Goal: Task Accomplishment & Management: Manage account settings

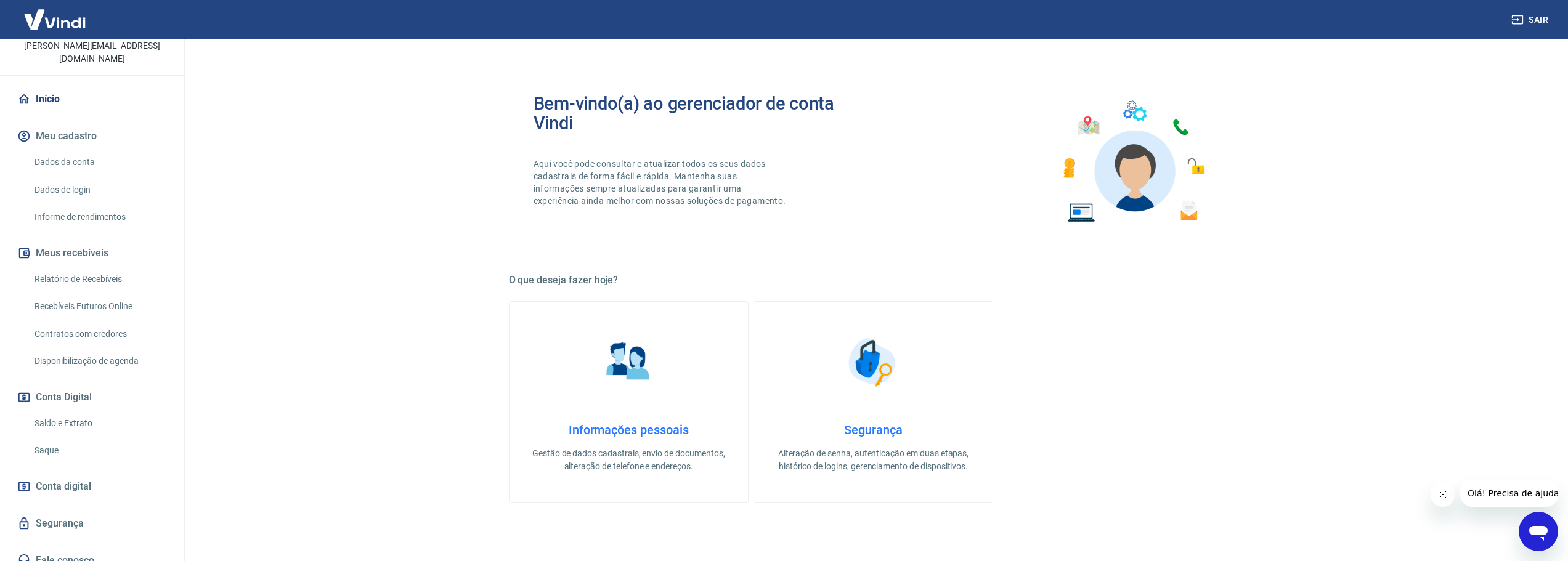
scroll to position [247, 0]
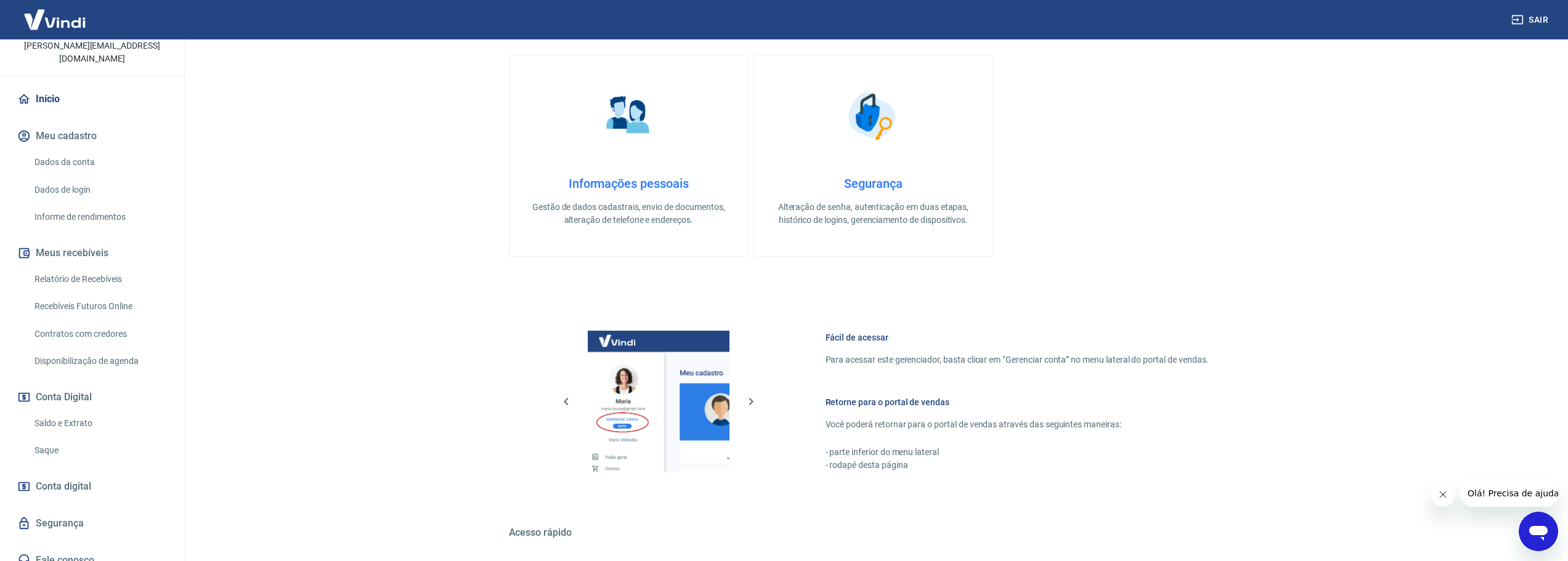
click at [59, 411] on link "Saldo e Extrato" at bounding box center [99, 424] width 140 height 25
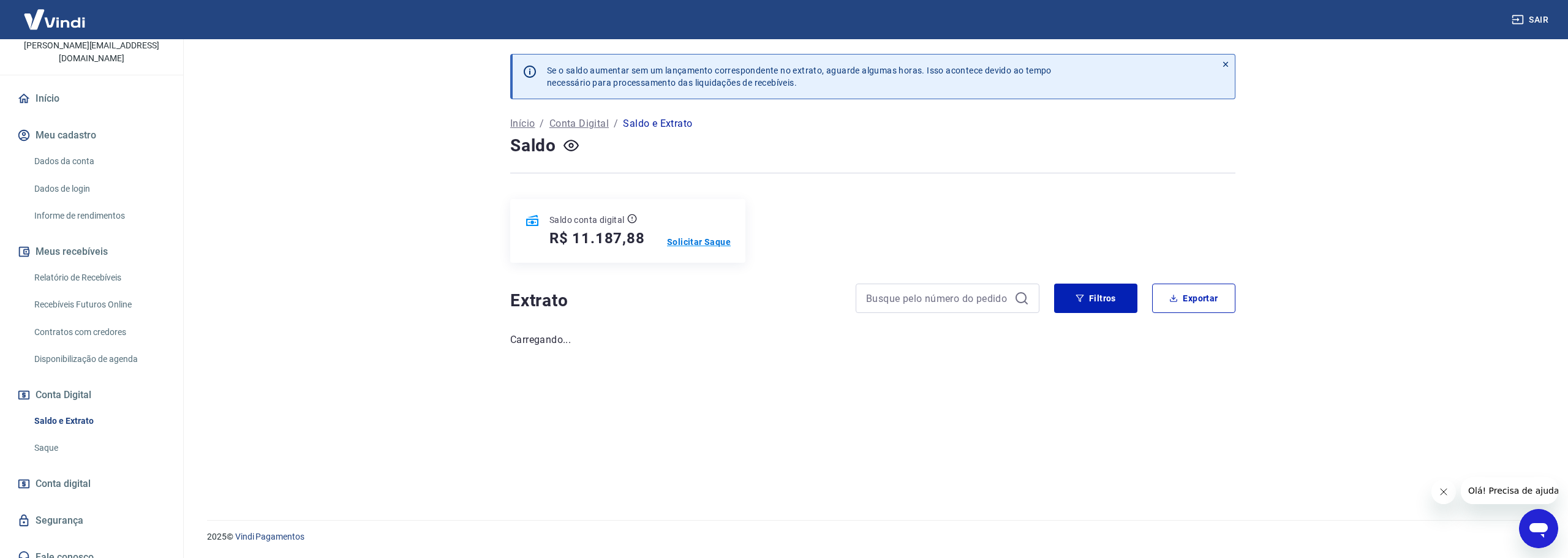
click at [708, 241] on p "Solicitar Saque" at bounding box center [699, 242] width 64 height 13
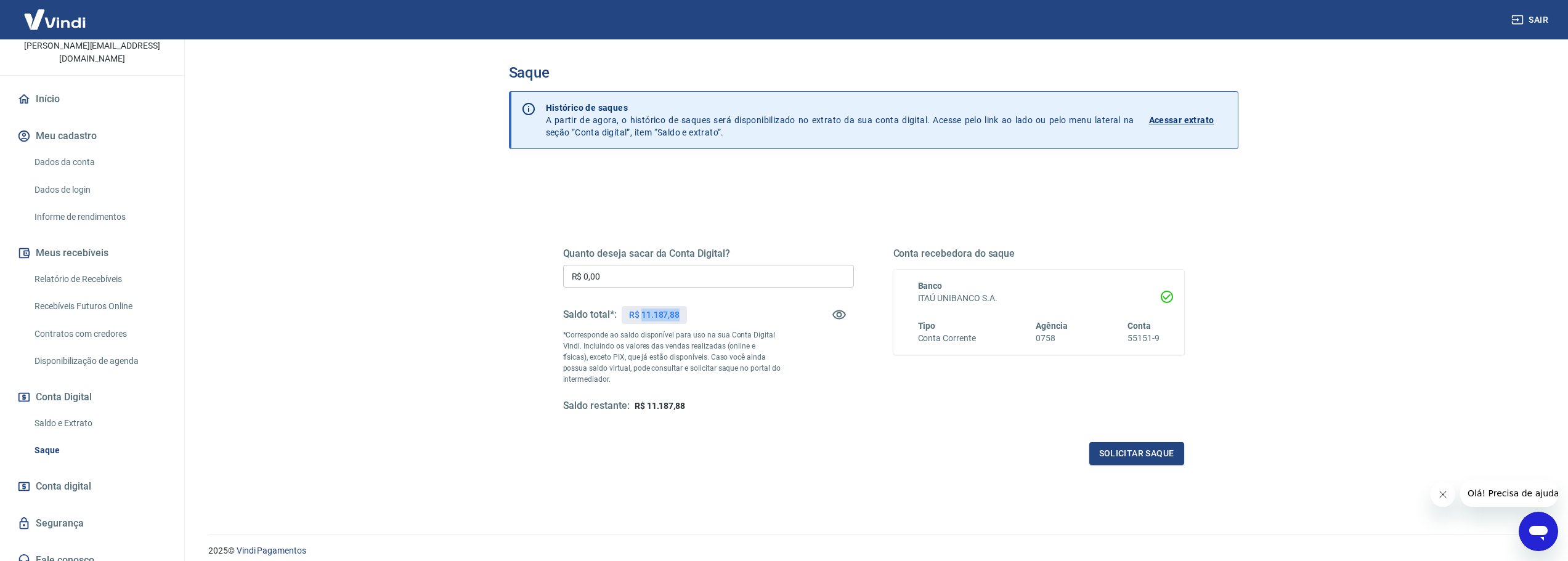
drag, startPoint x: 643, startPoint y: 313, endPoint x: 725, endPoint y: 315, distance: 82.0
click at [725, 315] on div "Saldo total*: R$ 11.187,88" at bounding box center [708, 314] width 291 height 29
copy p "11.187,88"
drag, startPoint x: 621, startPoint y: 271, endPoint x: 428, endPoint y: 282, distance: 193.3
click at [428, 282] on main "Saque Histórico de saques A partir de agora, o histórico de saques será disponi…" at bounding box center [873, 300] width 1389 height 521
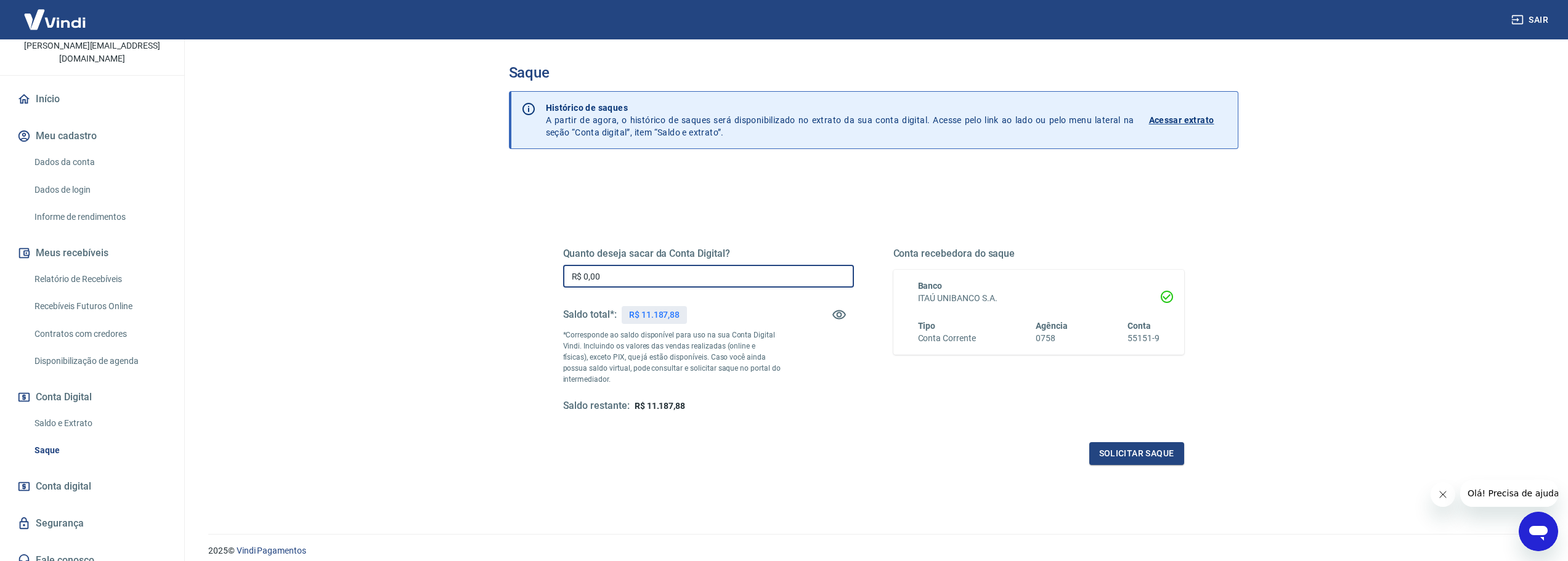
paste input "11.187,88"
type input "R$ 11.187,88"
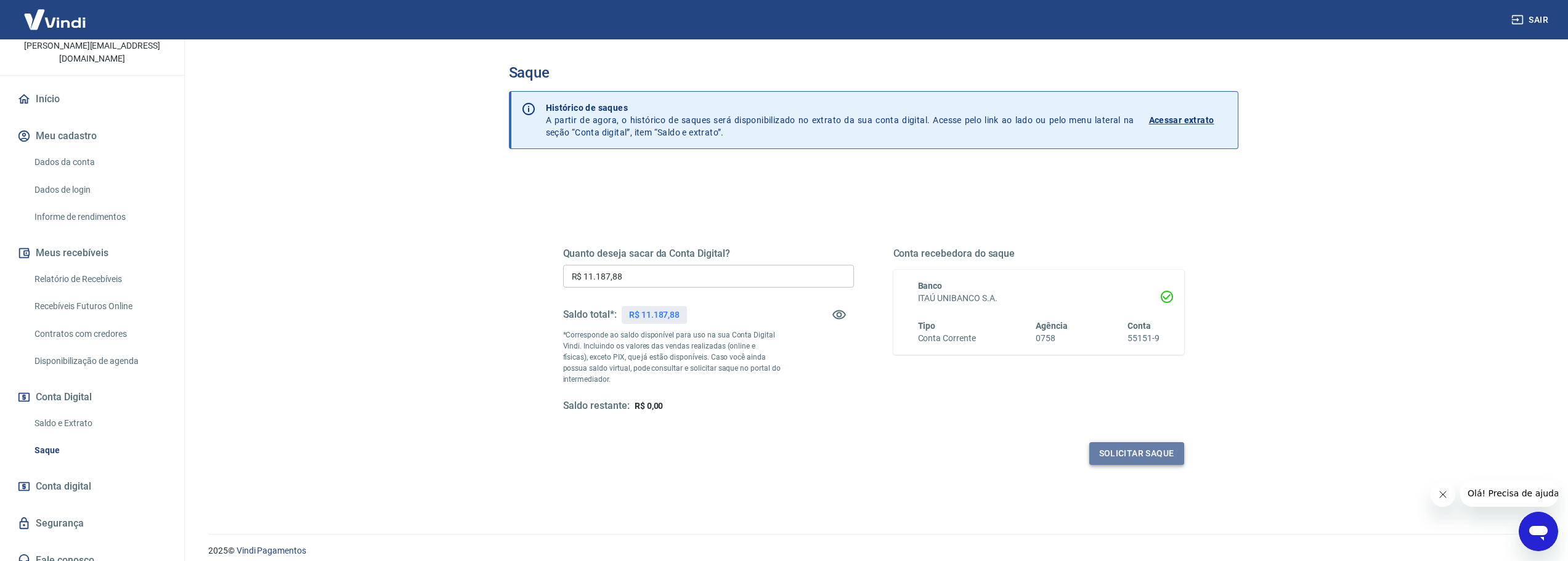
click at [1138, 455] on button "Solicitar saque" at bounding box center [1137, 453] width 95 height 23
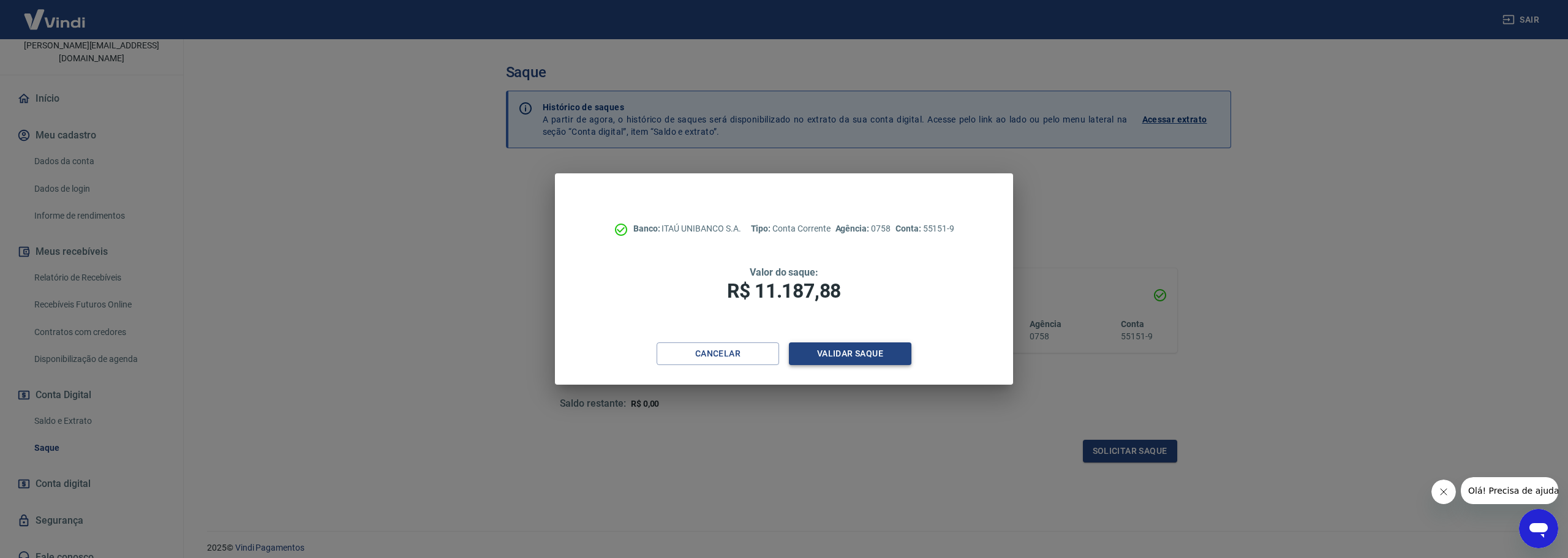
click at [849, 359] on button "Validar saque" at bounding box center [850, 354] width 122 height 23
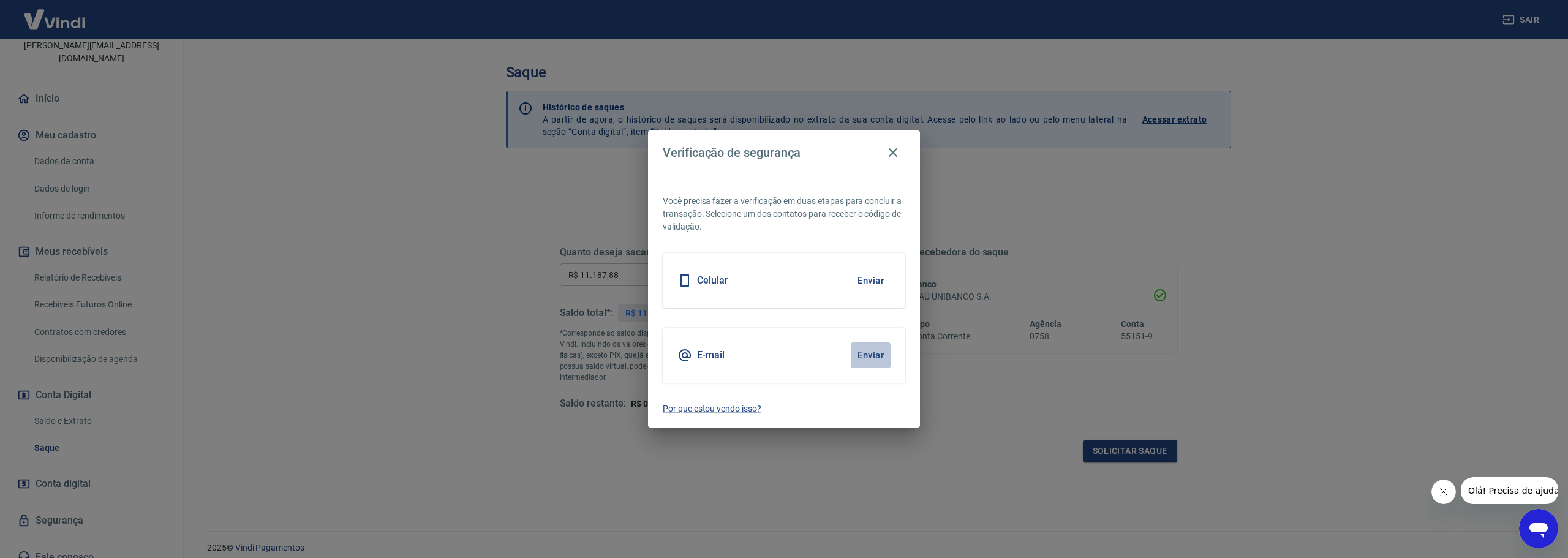
click at [869, 357] on button "Enviar" at bounding box center [871, 355] width 40 height 26
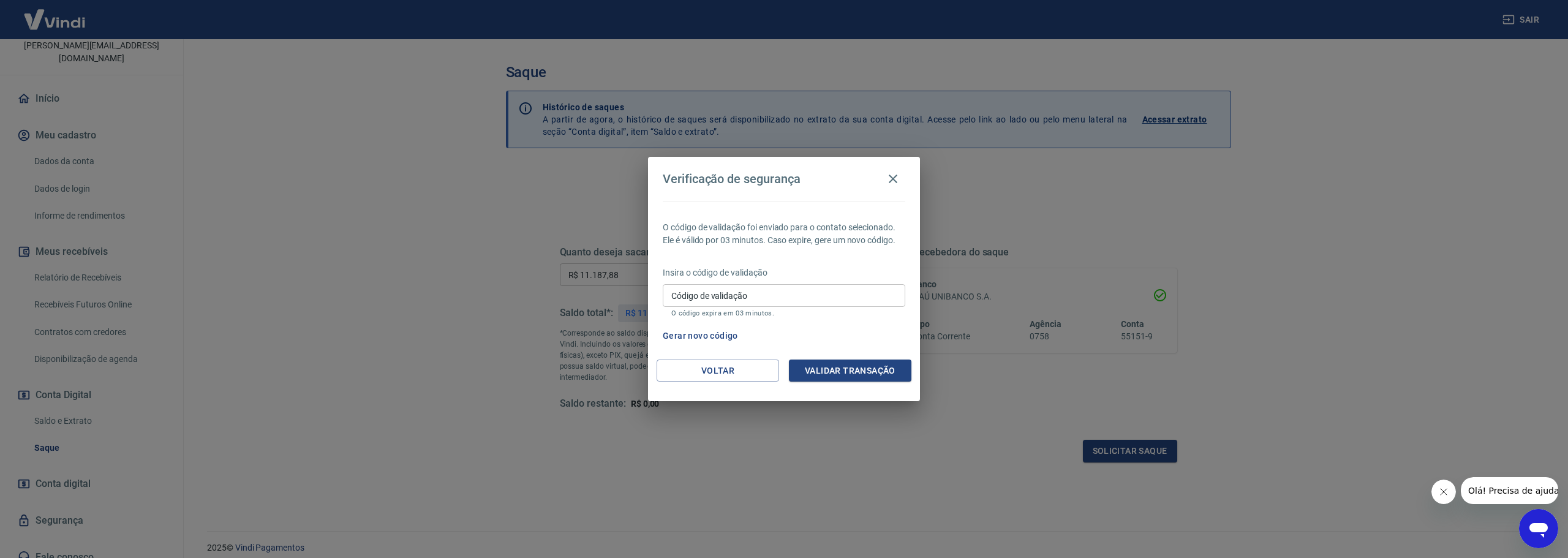
click at [721, 304] on input "Código de validação" at bounding box center [784, 295] width 243 height 23
paste input "764818"
type input "764818"
click at [848, 373] on button "Validar transação" at bounding box center [850, 370] width 122 height 23
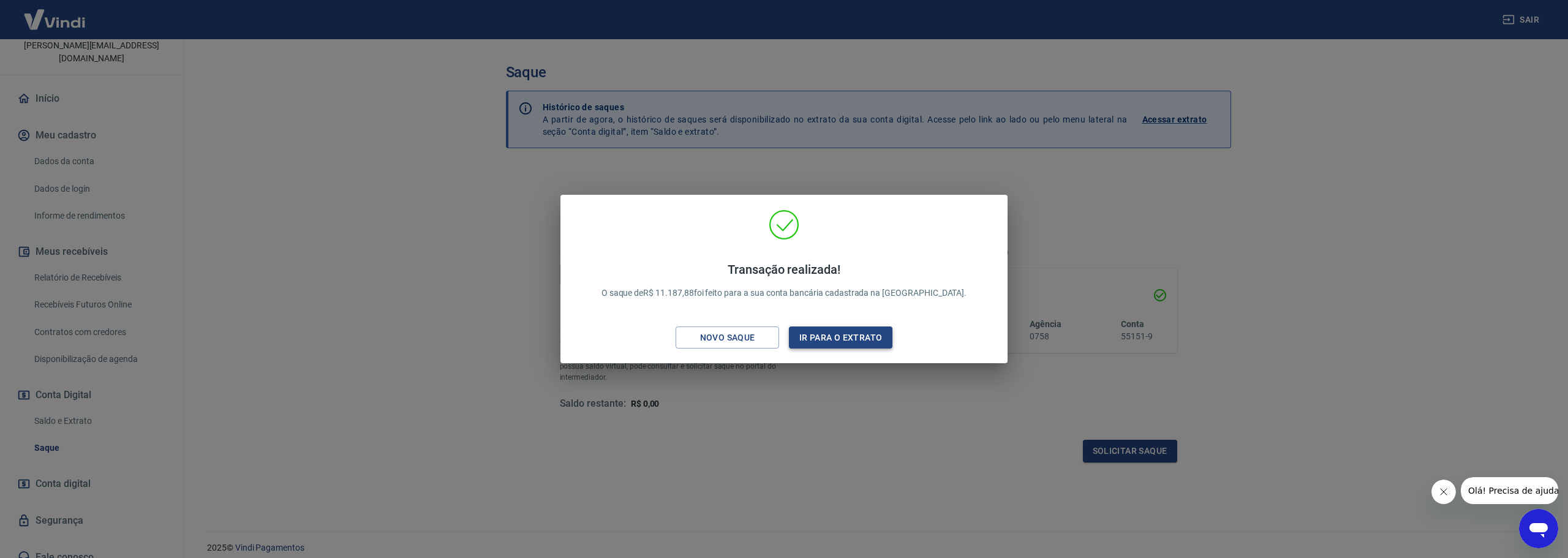
click at [835, 338] on button "Ir para o extrato" at bounding box center [841, 338] width 104 height 23
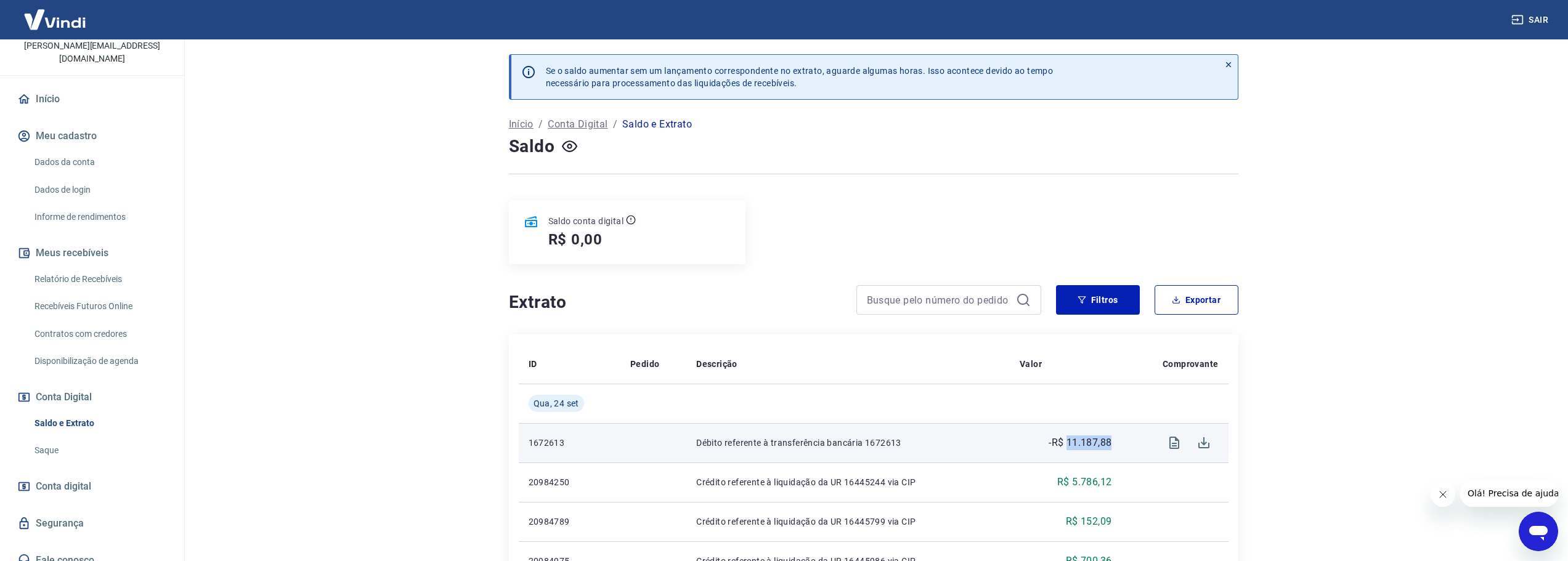
drag, startPoint x: 1101, startPoint y: 440, endPoint x: 1068, endPoint y: 439, distance: 33.0
click at [1068, 439] on td "-R$ 11.187,88" at bounding box center [1066, 442] width 111 height 40
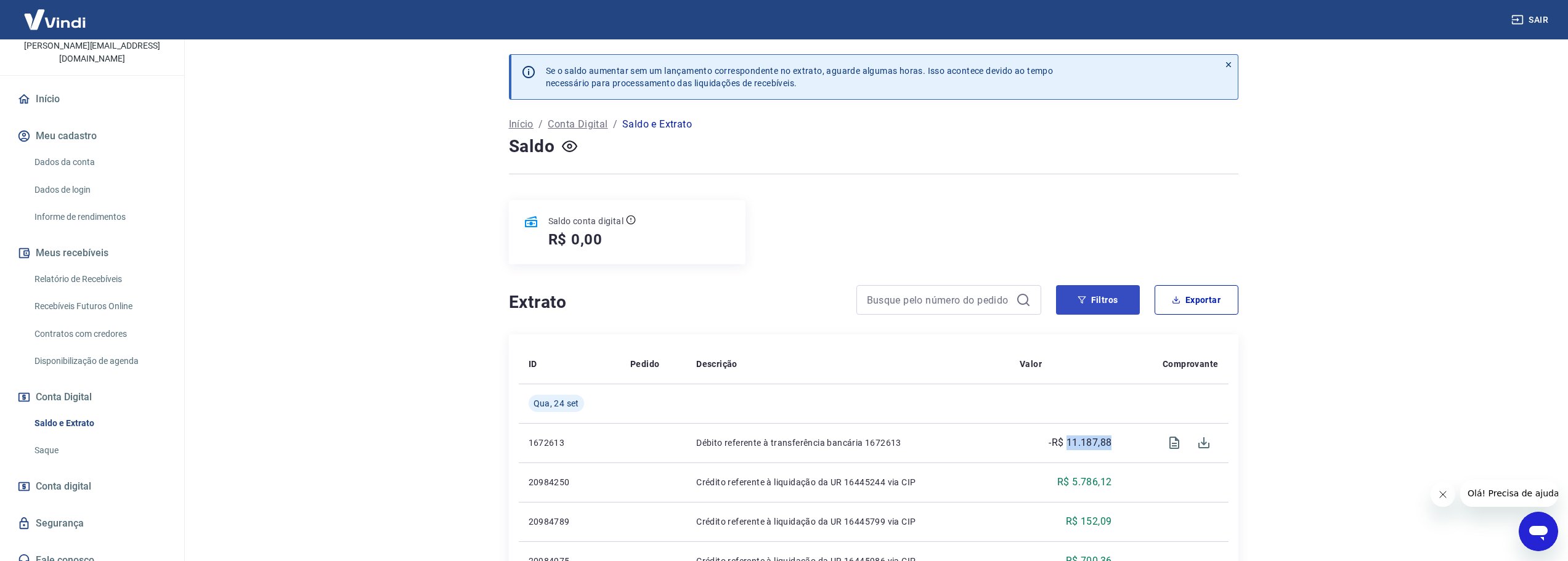
copy p "11.187,88"
